Goal: Obtain resource: Download file/media

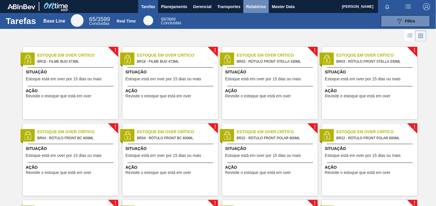
click at [249, 7] on span "Relatórios" at bounding box center [256, 6] width 20 height 7
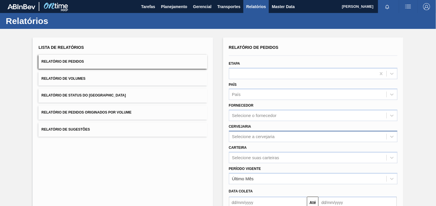
click at [285, 138] on div "Selecione a cervejaria" at bounding box center [313, 136] width 168 height 11
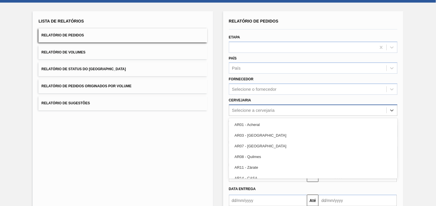
scroll to position [27, 0]
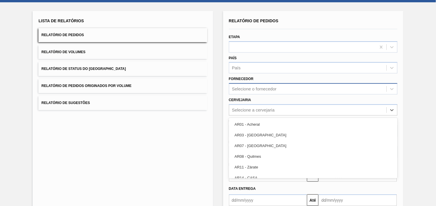
click at [276, 90] on div "Selecione o fornecedor" at bounding box center [307, 89] width 157 height 8
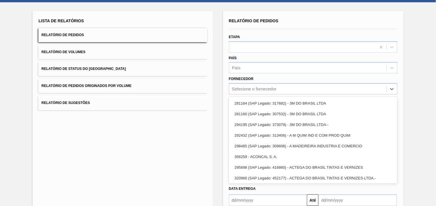
paste input "279493"
type input "279493"
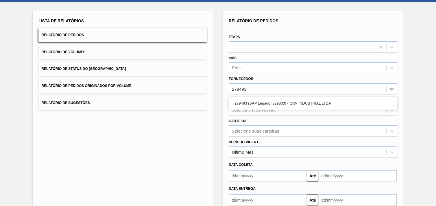
click at [273, 101] on div "279493 (SAP Legado: 329333) - CRV INDUSTRIAL LTDA" at bounding box center [313, 103] width 168 height 11
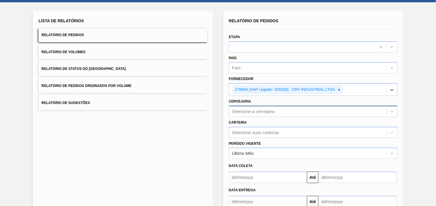
click at [270, 111] on div "Selecione a cervejaria" at bounding box center [253, 111] width 43 height 5
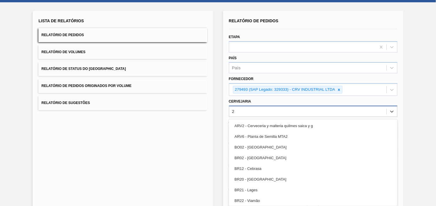
type input "20"
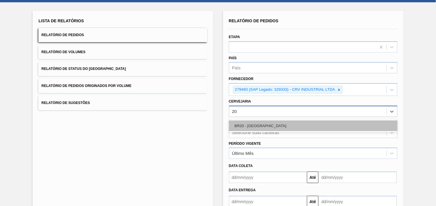
click at [262, 122] on div "BR20 - [GEOGRAPHIC_DATA]" at bounding box center [313, 125] width 168 height 11
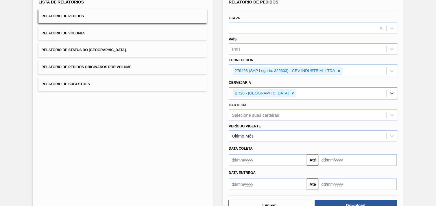
scroll to position [63, 0]
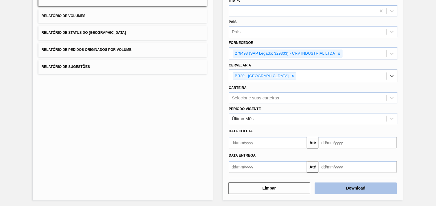
click at [377, 184] on button "Download" at bounding box center [356, 189] width 82 height 12
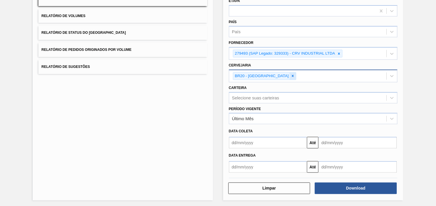
click at [292, 75] on icon at bounding box center [293, 76] width 2 height 2
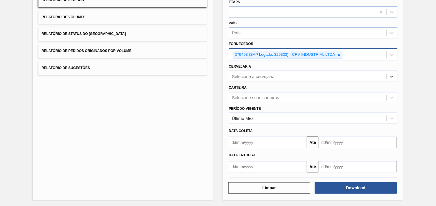
click at [338, 54] on icon at bounding box center [339, 55] width 2 height 2
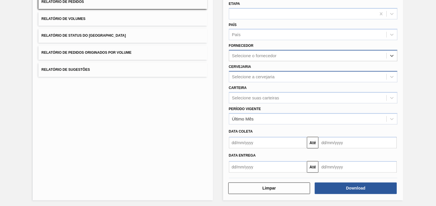
paste input "280304"
type input "280304"
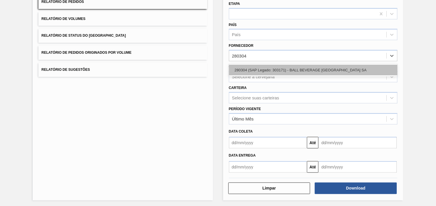
click at [313, 64] on div "280304 (SAP Legado: 303171) - BALL BEVERAGE [GEOGRAPHIC_DATA] SA" at bounding box center [313, 70] width 168 height 13
click at [314, 66] on div "280304 (SAP Legado: 303171) - BALL BEVERAGE CAN SOUTH AMERICA SA" at bounding box center [313, 70] width 168 height 11
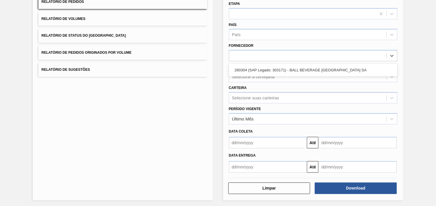
scroll to position [62, 0]
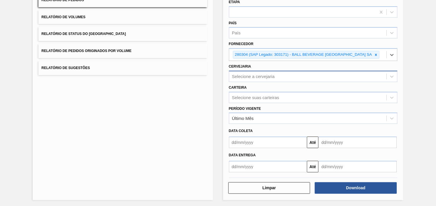
click at [298, 71] on div "Selecione a cervejaria" at bounding box center [313, 76] width 168 height 11
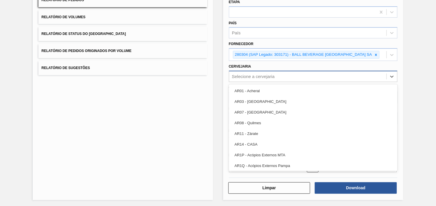
type input "18"
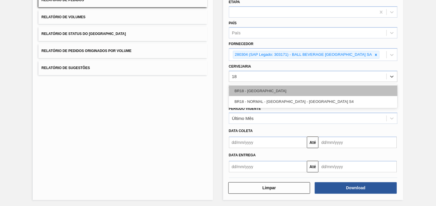
click at [289, 92] on div "BR18 - Pernambuco" at bounding box center [313, 91] width 168 height 11
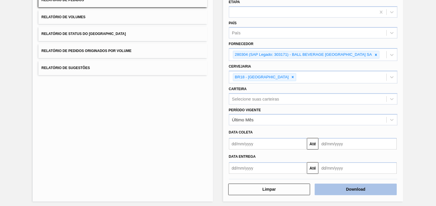
click at [357, 187] on button "Download" at bounding box center [356, 190] width 82 height 12
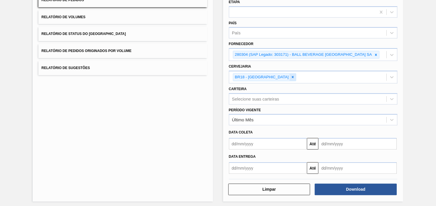
click at [289, 76] on div at bounding box center [292, 77] width 6 height 7
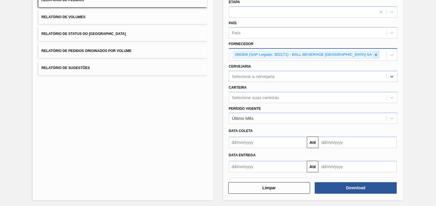
click at [378, 54] on icon at bounding box center [376, 55] width 4 height 4
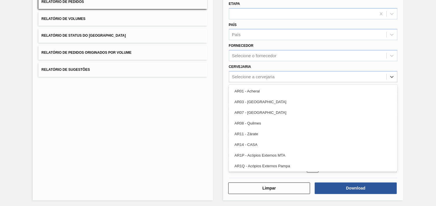
click at [321, 75] on div "Selecione a cervejaria" at bounding box center [307, 77] width 157 height 8
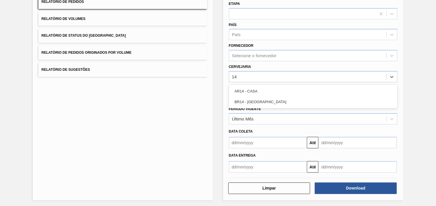
type input "1"
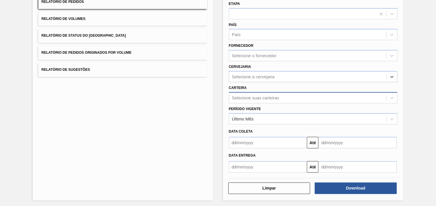
click at [275, 97] on div "Selecione suas carteiras" at bounding box center [255, 97] width 47 height 5
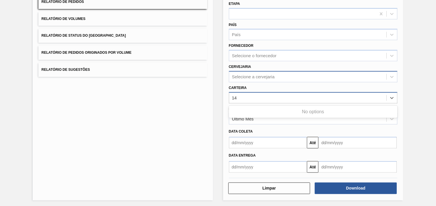
type input "1"
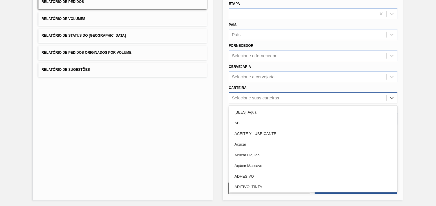
click at [422, 80] on div "Lista de Relatórios Relatório de Pedidos Relatório de Volumes Relatório de Stat…" at bounding box center [218, 88] width 436 height 239
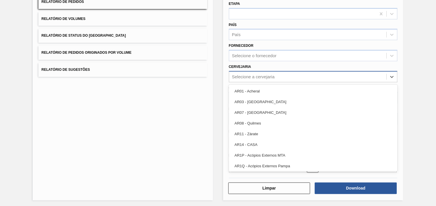
click at [258, 79] on div "Selecione a cervejaria" at bounding box center [313, 76] width 168 height 11
type input "b"
